Goal: Task Accomplishment & Management: Manage account settings

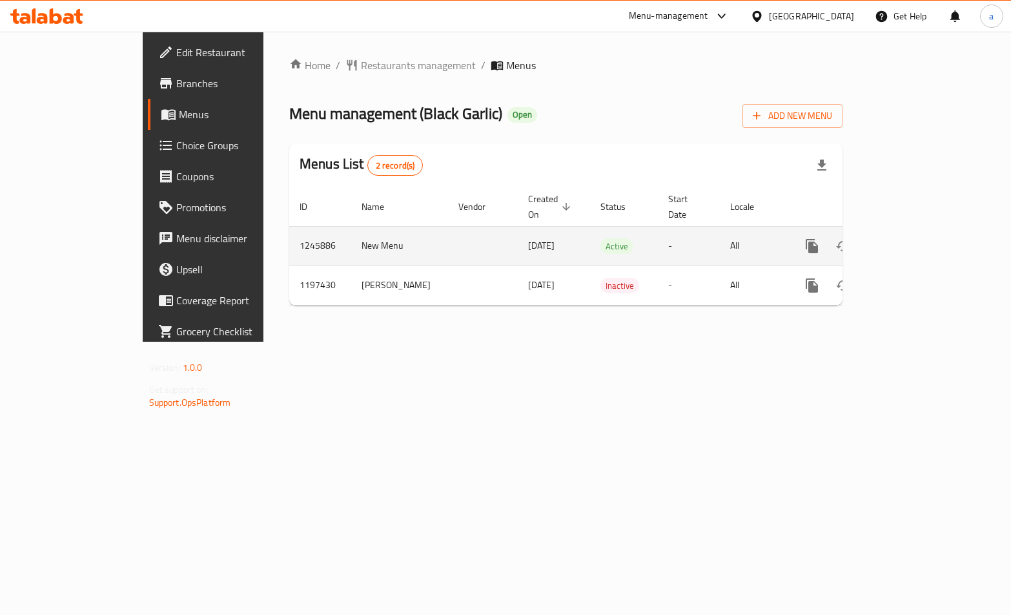
click at [913, 238] on icon "enhanced table" at bounding box center [904, 245] width 15 height 15
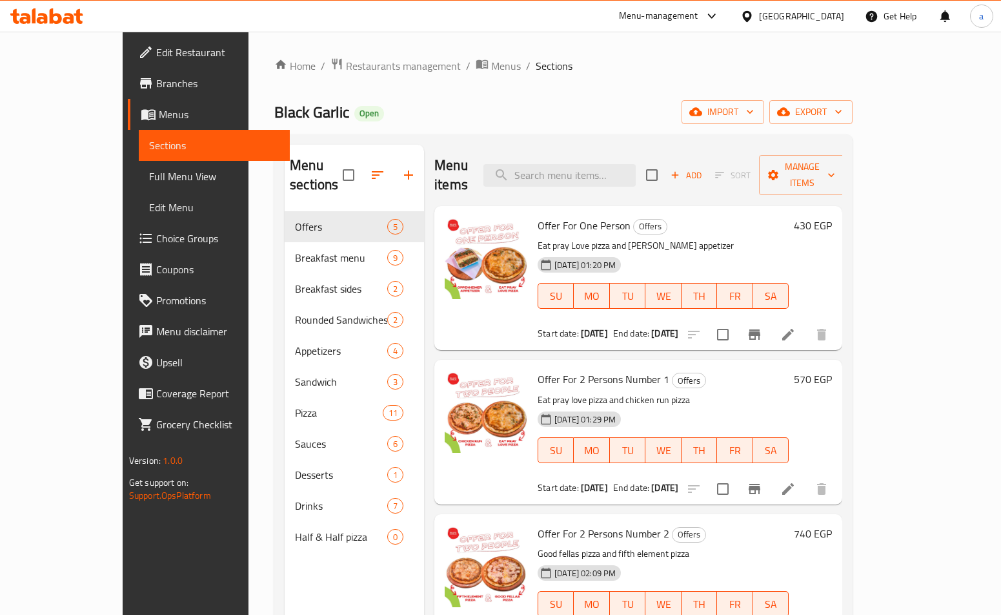
click at [156, 246] on span "Choice Groups" at bounding box center [217, 237] width 123 height 15
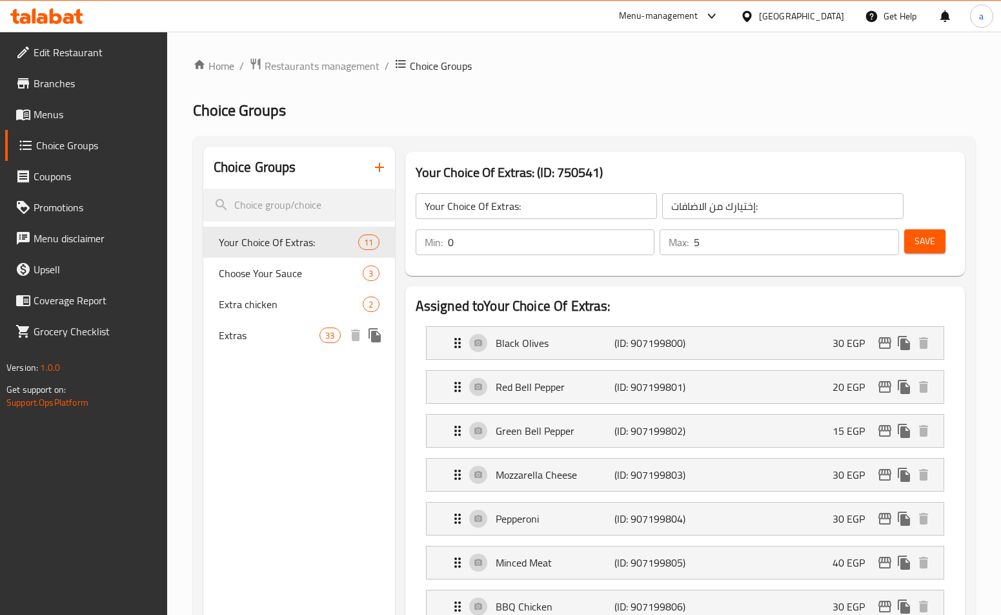
click at [298, 328] on span "Extras" at bounding box center [269, 334] width 101 height 15
type input "Extras"
type input "الاضافات"
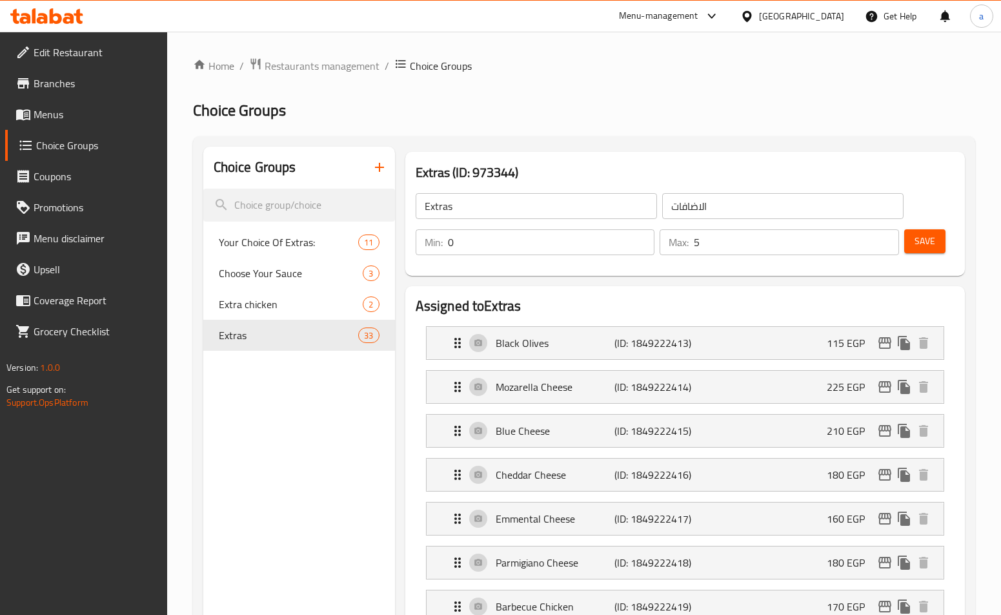
click at [577, 106] on h2 "Choice Groups" at bounding box center [584, 110] width 782 height 21
click at [301, 65] on span "Restaurants management" at bounding box center [322, 65] width 115 height 15
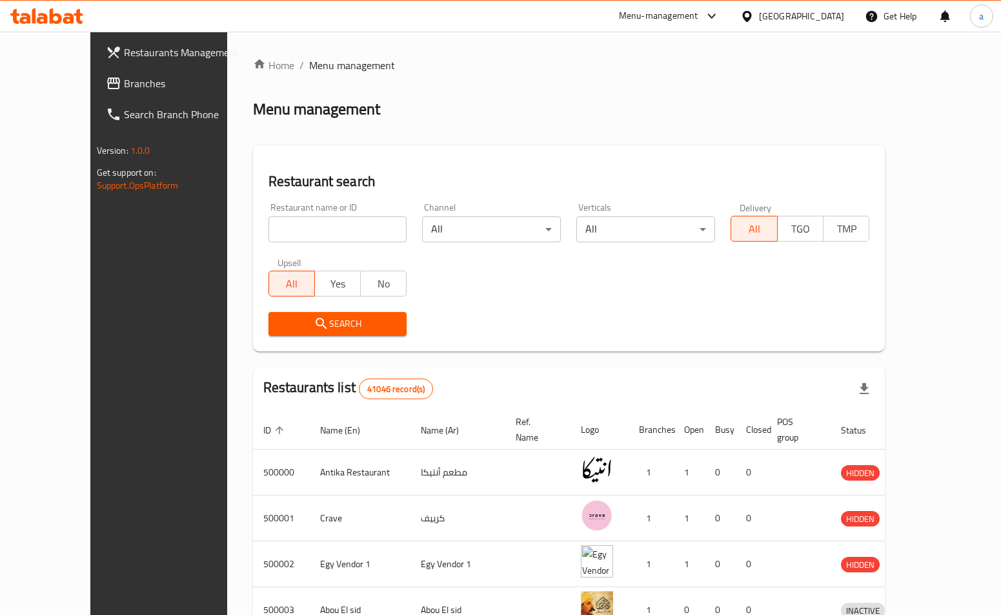
click at [124, 76] on span "Branches" at bounding box center [185, 83] width 123 height 15
